Goal: Information Seeking & Learning: Learn about a topic

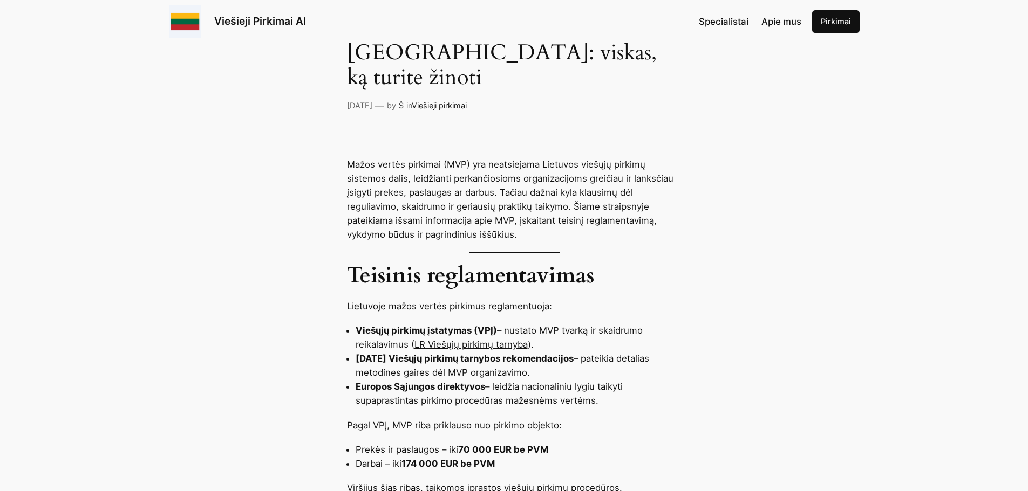
scroll to position [378, 0]
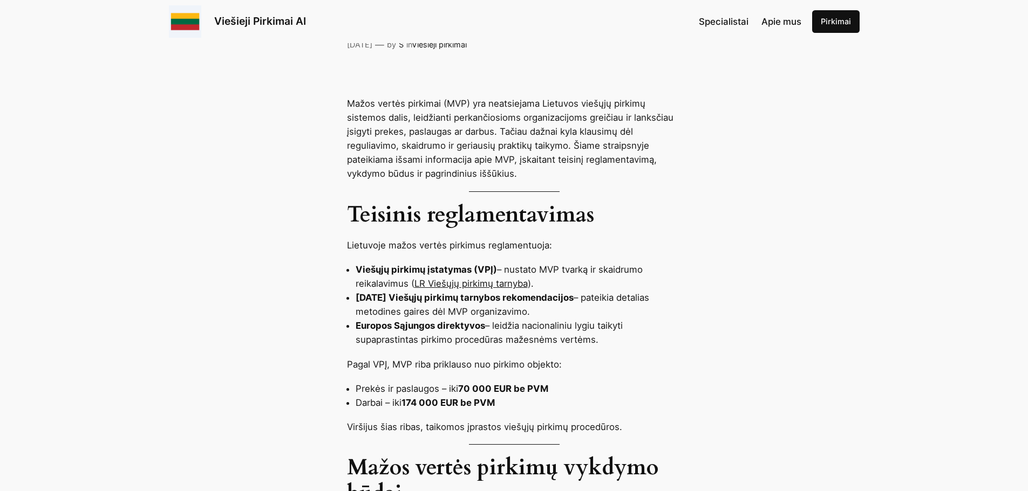
click at [403, 292] on strong "2023 m. gruodžio 21 d. Viešųjų pirkimų tarnybos rekomendacijos" at bounding box center [464, 297] width 218 height 11
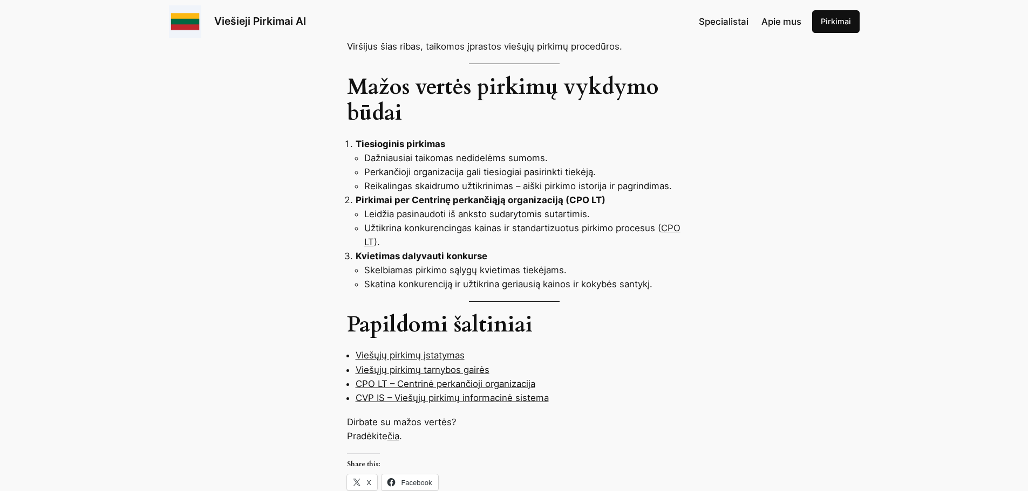
scroll to position [863, 0]
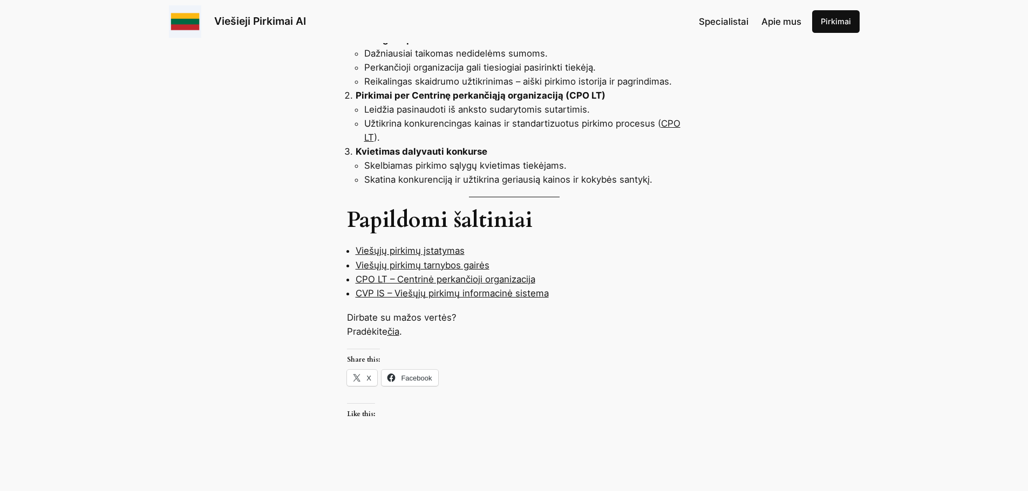
click at [394, 326] on link "čia" at bounding box center [393, 331] width 12 height 11
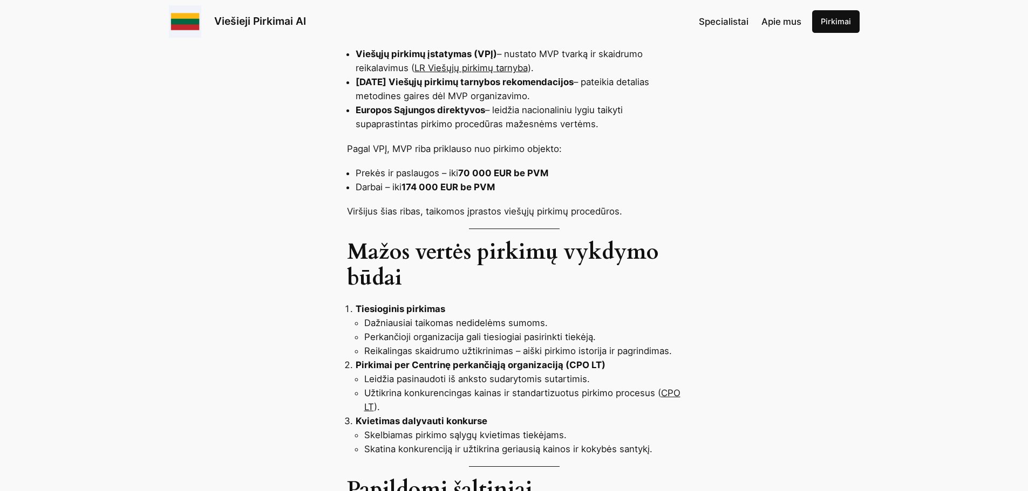
scroll to position [647, 0]
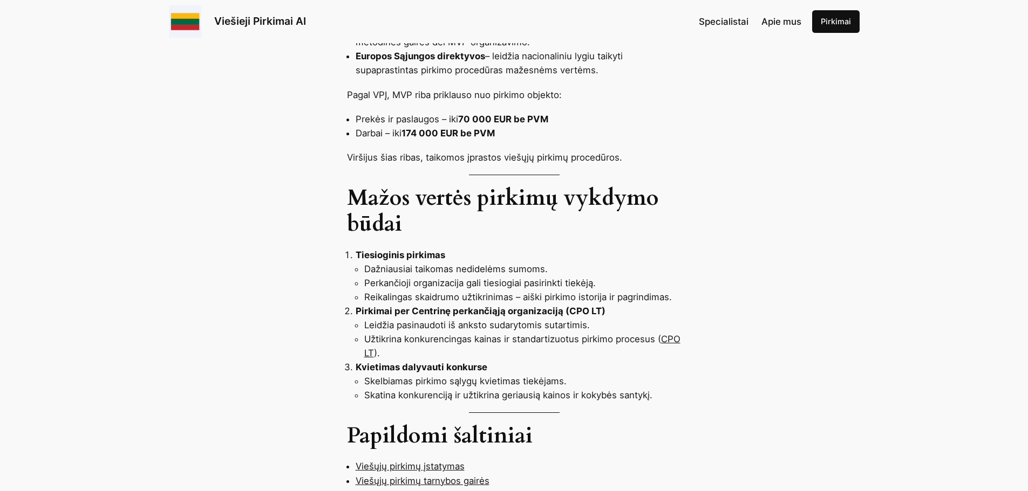
click at [528, 262] on li "Dažniausiai taikomas nedidelėms sumoms." at bounding box center [522, 269] width 317 height 14
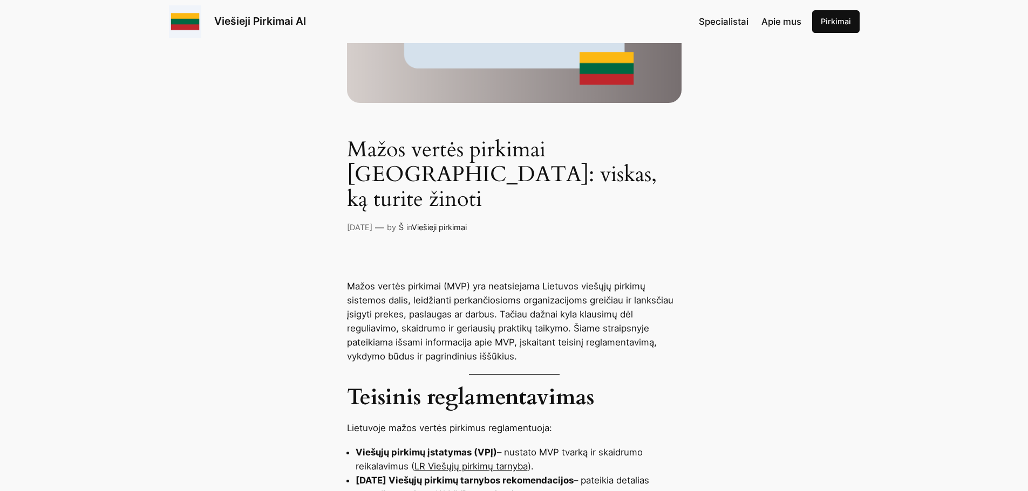
scroll to position [54, 0]
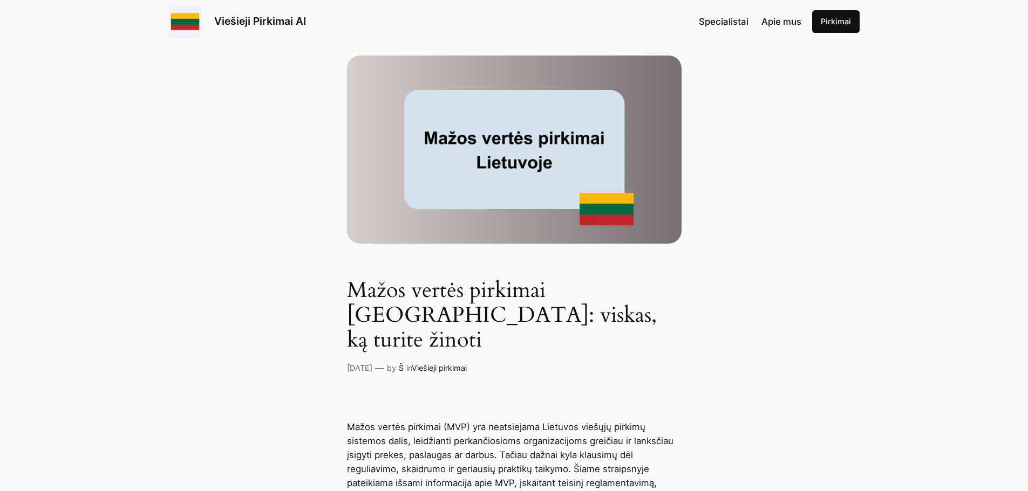
click at [535, 166] on img at bounding box center [514, 150] width 334 height 188
click at [617, 206] on img at bounding box center [514, 150] width 334 height 188
click at [457, 189] on img at bounding box center [514, 150] width 334 height 188
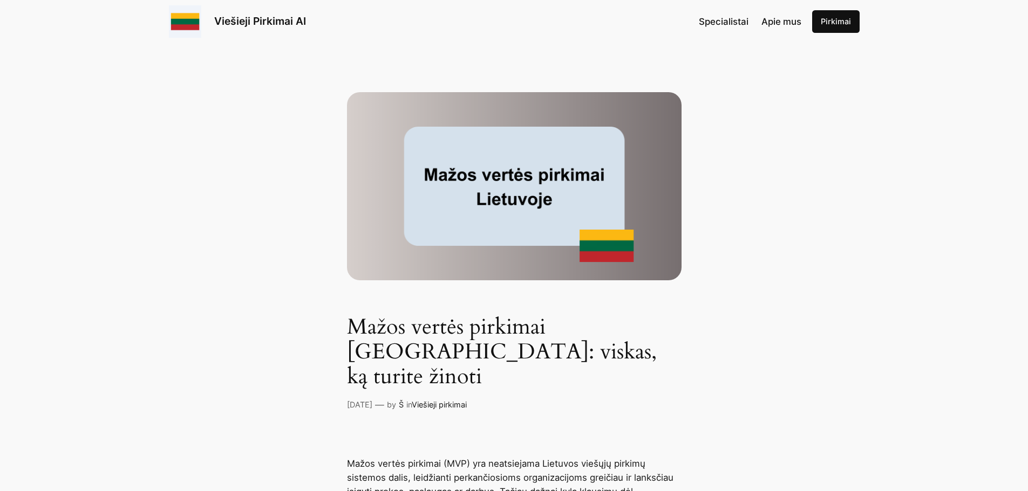
scroll to position [0, 0]
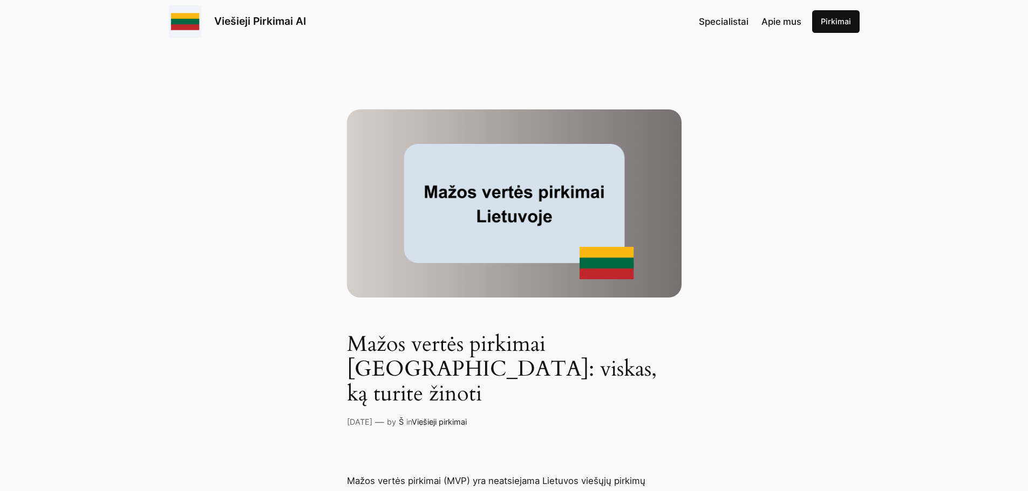
drag, startPoint x: 829, startPoint y: 21, endPoint x: 837, endPoint y: 29, distance: 11.4
click at [829, 21] on link "Pirkimai" at bounding box center [835, 21] width 47 height 23
click at [728, 21] on span "Specialistai" at bounding box center [724, 21] width 50 height 11
